Goal: Check status

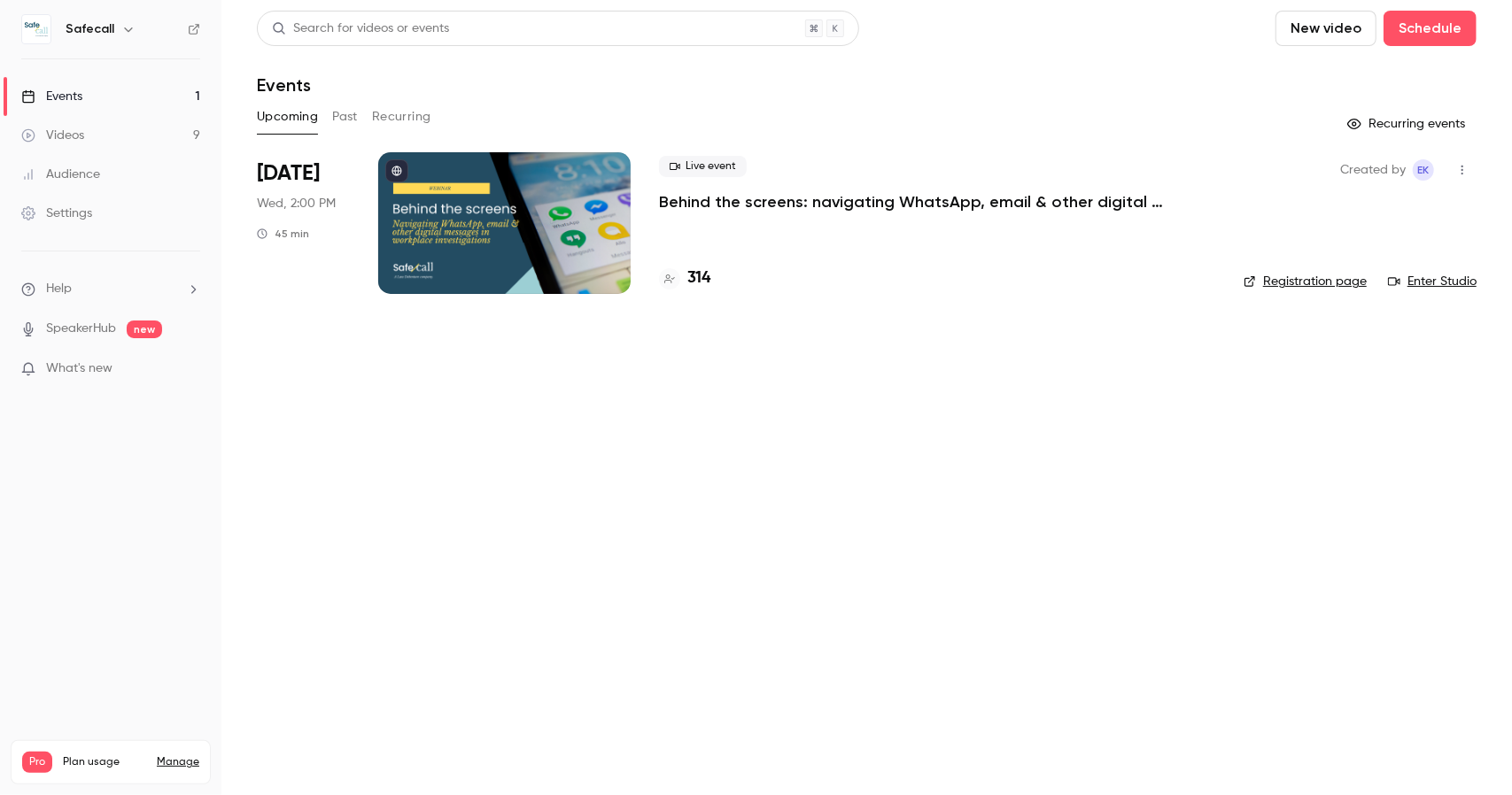
click at [1290, 277] on link "Registration page" at bounding box center [1305, 282] width 123 height 17
click at [686, 205] on p "Behind the screens: navigating WhatsApp, email & other digital messages in work…" at bounding box center [924, 202] width 531 height 21
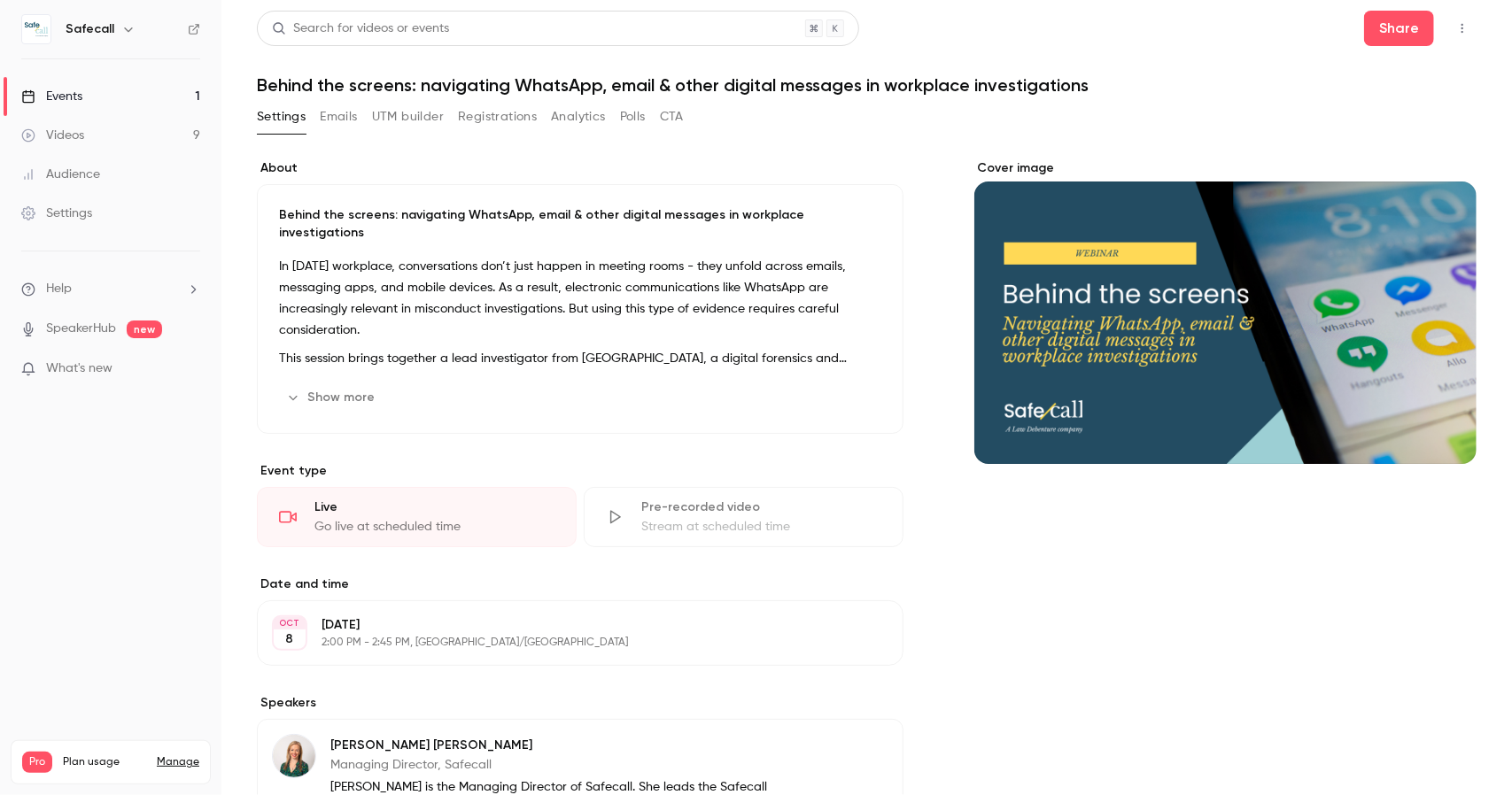
click at [472, 120] on button "Registrations" at bounding box center [497, 116] width 79 height 28
